Goal: Information Seeking & Learning: Learn about a topic

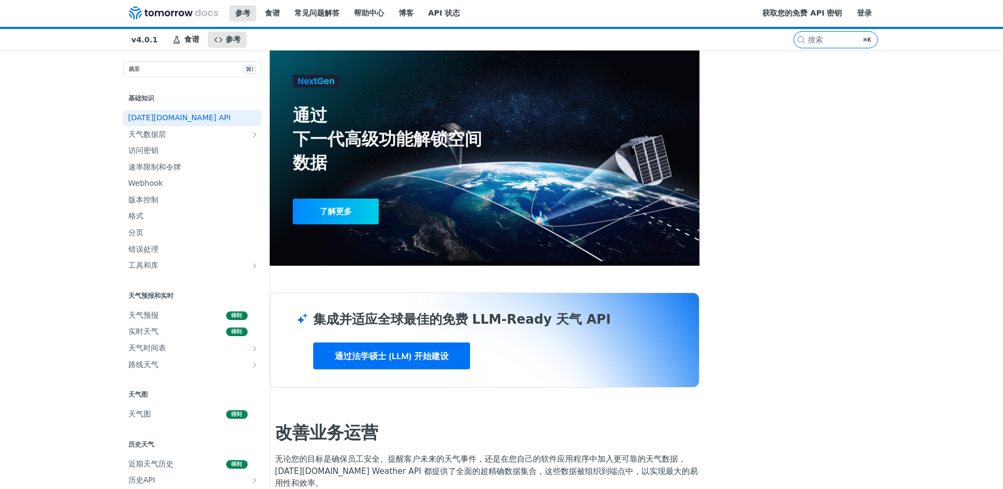
click at [472, 16] on div "参考 食谱 常见问题解答 帮助中心 博客 API 状态" at bounding box center [436, 14] width 642 height 26
click at [842, 17] on font "获取您的免费 API 密钥" at bounding box center [801, 13] width 79 height 9
click at [128, 353] on span "天气时间表" at bounding box center [187, 348] width 119 height 11
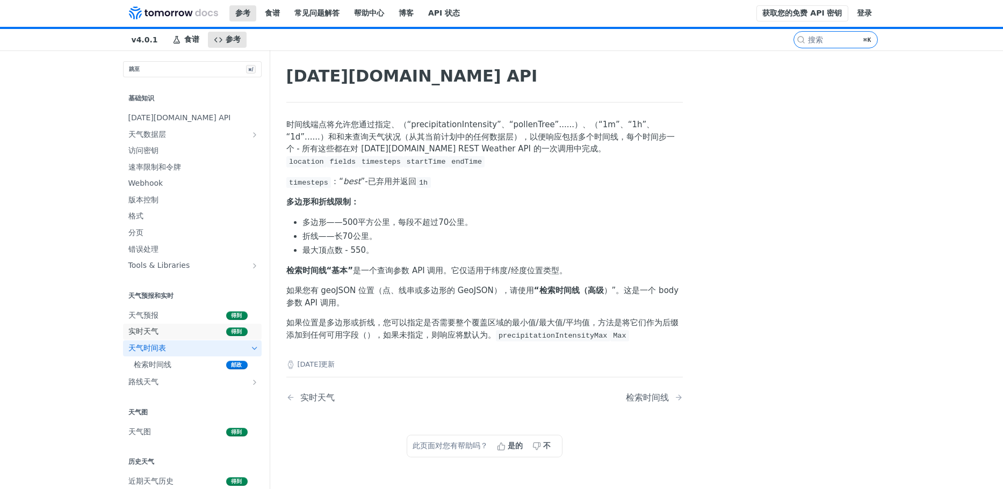
click at [161, 331] on span "实时天气" at bounding box center [175, 332] width 95 height 11
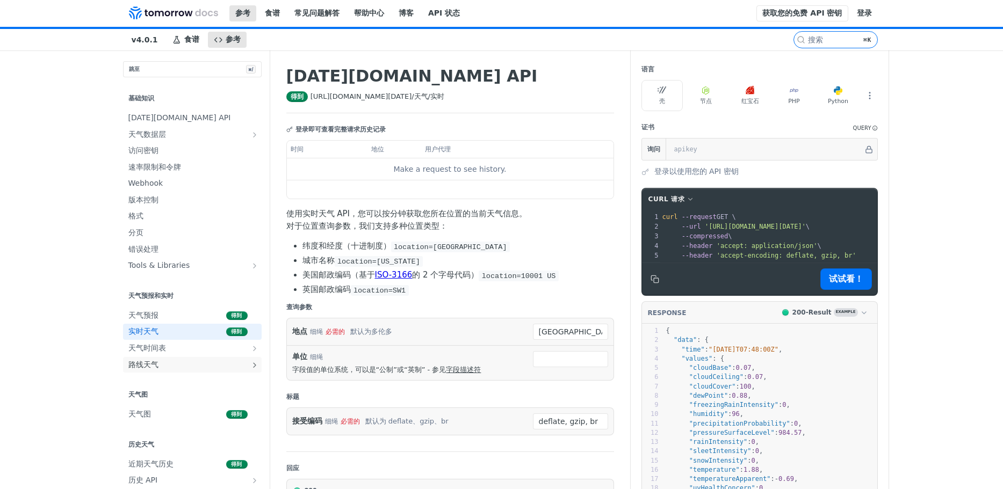
click at [171, 367] on span "路线天气" at bounding box center [187, 365] width 119 height 11
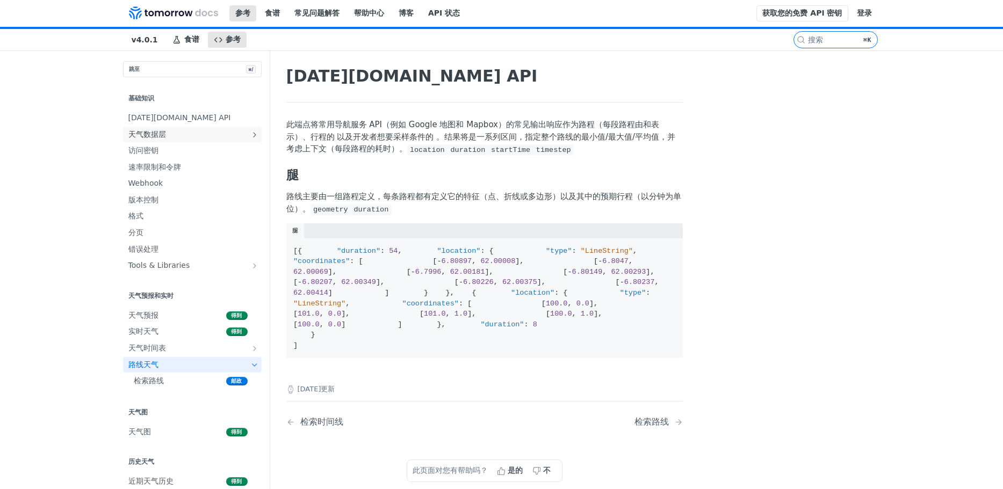
click at [169, 134] on span "天气数据层" at bounding box center [187, 134] width 119 height 11
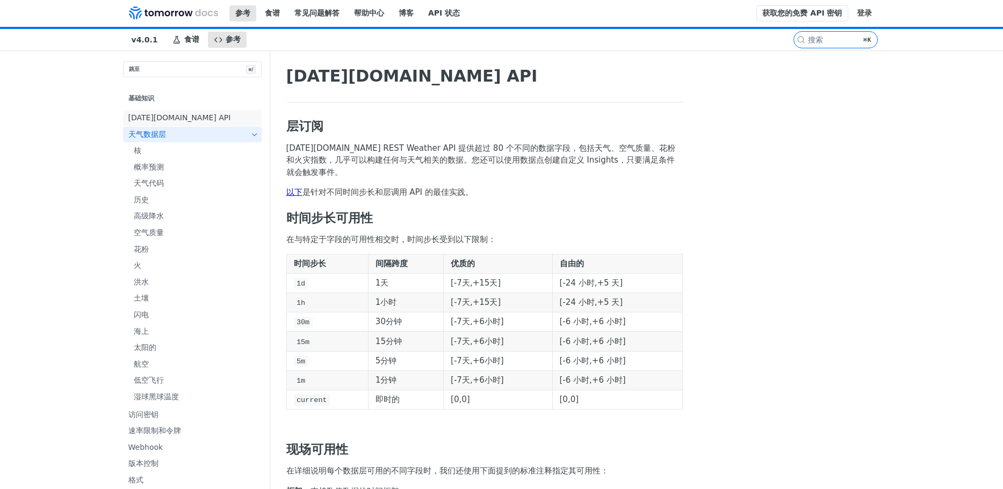
click at [163, 117] on font "[DATE][DOMAIN_NAME] API" at bounding box center [179, 117] width 103 height 9
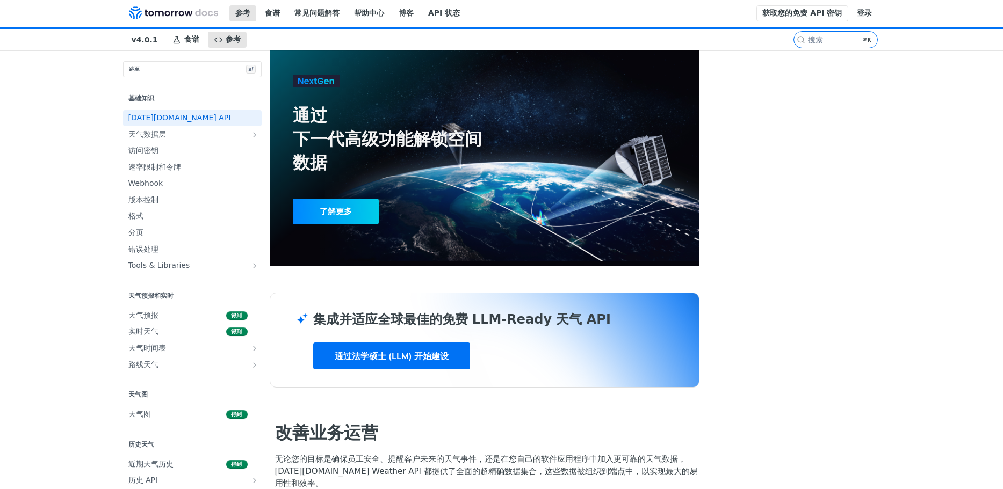
click at [185, 41] on font "食谱" at bounding box center [191, 39] width 15 height 9
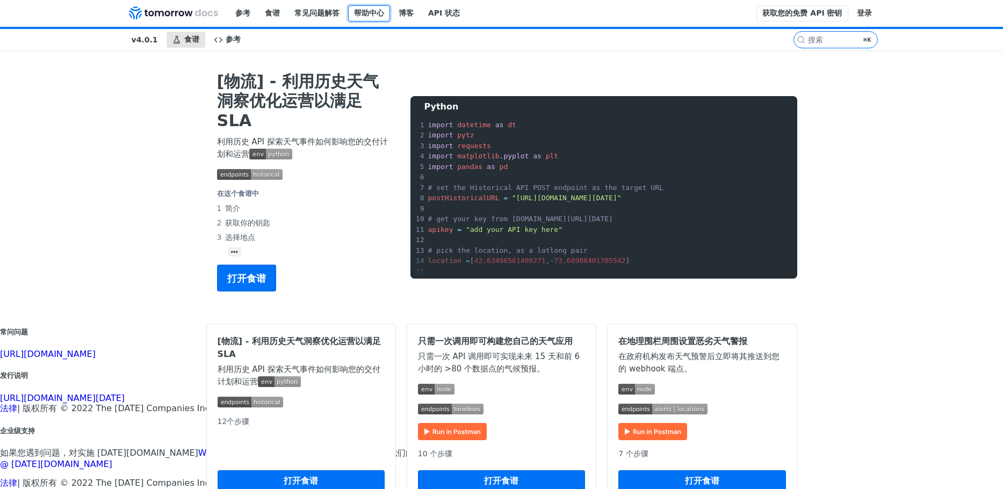
click at [369, 11] on font "帮助中心" at bounding box center [369, 13] width 30 height 9
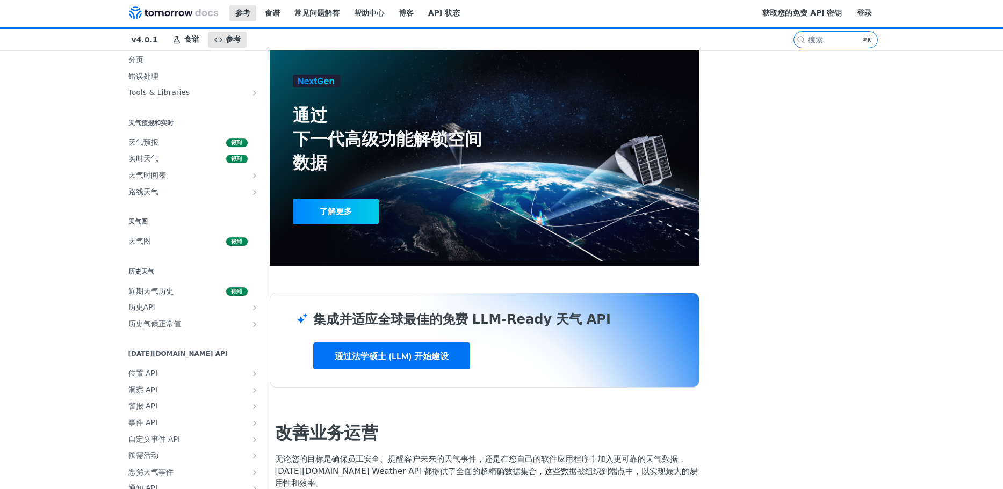
scroll to position [218, 0]
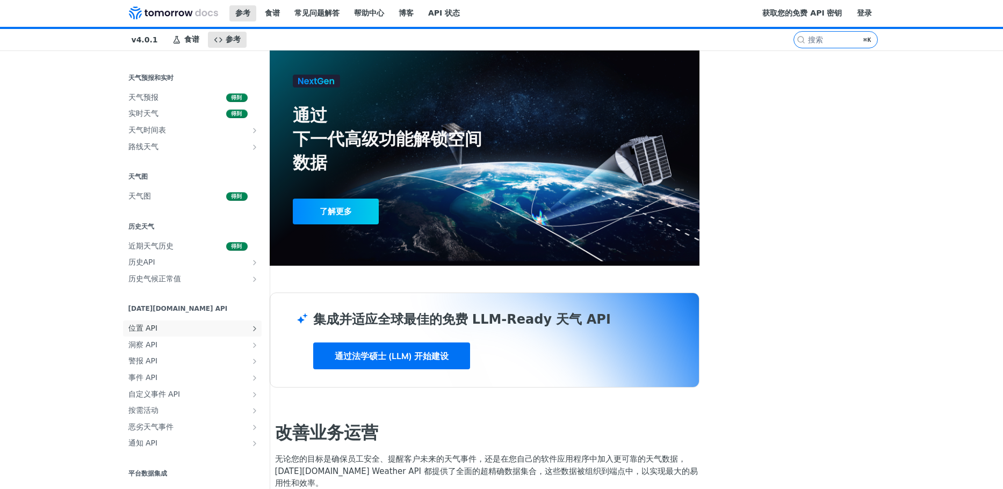
click at [128, 333] on span "位置 API" at bounding box center [187, 328] width 119 height 11
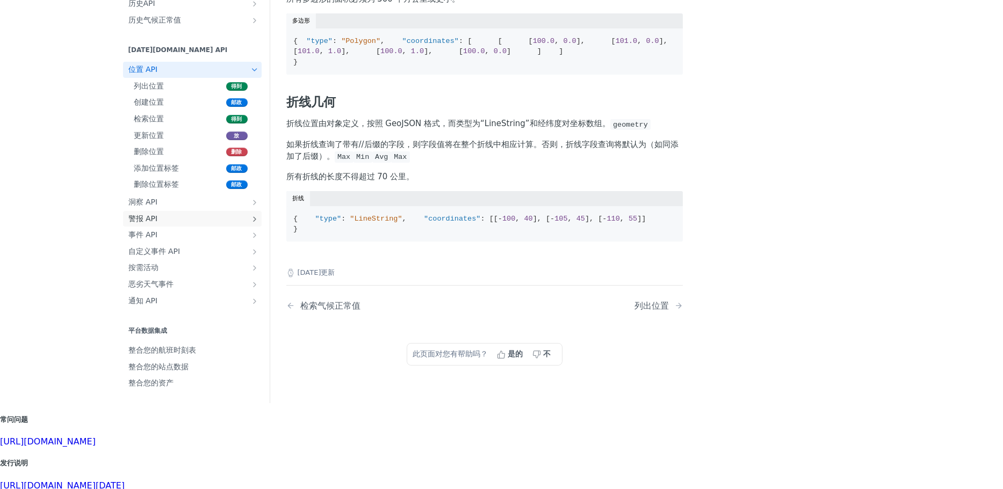
scroll to position [454, 0]
click at [200, 306] on span "通知 API" at bounding box center [187, 300] width 119 height 11
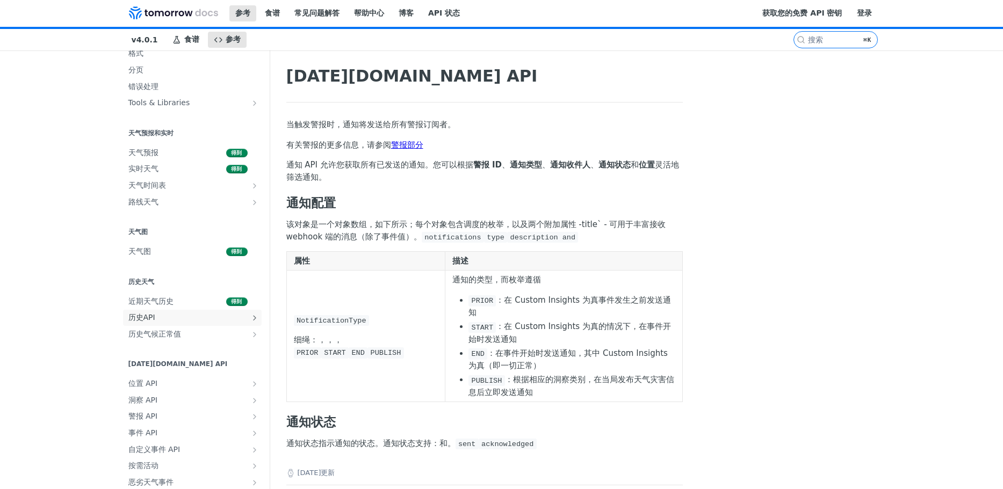
scroll to position [79, 0]
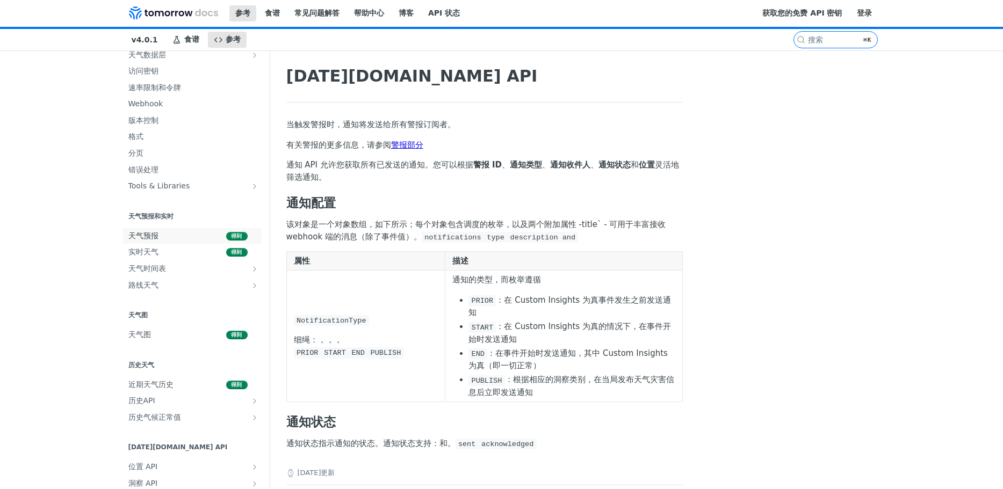
click at [238, 236] on font "得到" at bounding box center [236, 236] width 11 height 6
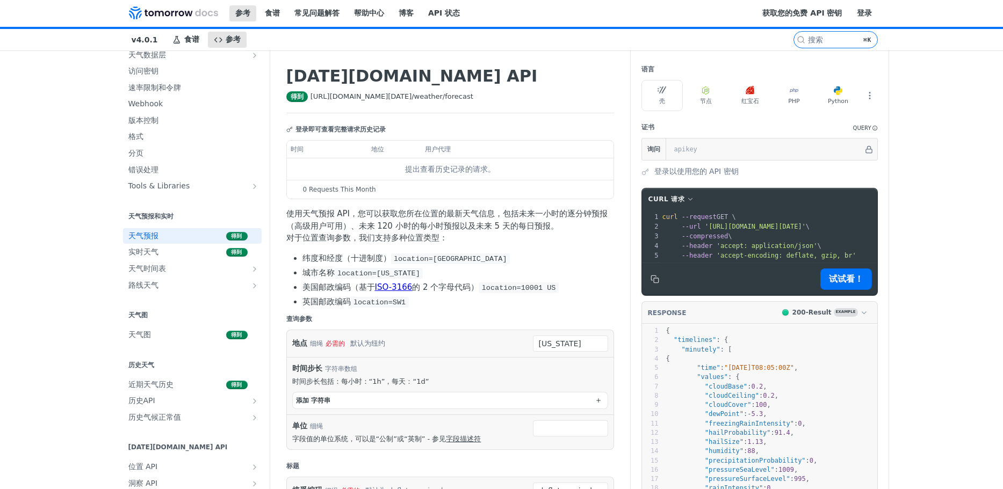
click at [941, 163] on div "跳转至内容 参考 食谱 常见问题解答 帮助中心 博客 API 状态 食谱 参考 v4.0.1 参考 食谱 常见问题解答 帮助中心 博客 API 状态 获取您的…" at bounding box center [501, 244] width 1003 height 489
